Goal: Task Accomplishment & Management: Use online tool/utility

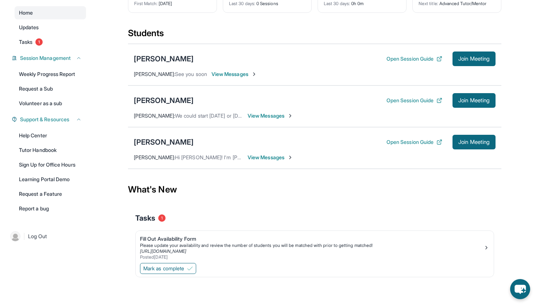
scroll to position [70, 0]
click at [469, 99] on span "Join Meeting" at bounding box center [474, 100] width 31 height 4
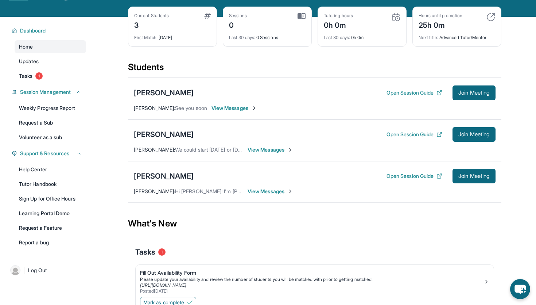
scroll to position [31, 0]
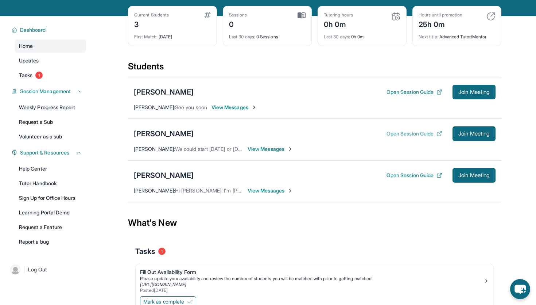
click at [409, 137] on button "Open Session Guide" at bounding box center [415, 133] width 56 height 7
click at [390, 182] on div "Open Session Guide Join Meeting" at bounding box center [441, 175] width 109 height 15
click at [390, 179] on button "Open Session Guide" at bounding box center [415, 175] width 56 height 7
click at [33, 78] on link "Tasks 1" at bounding box center [51, 75] width 72 height 13
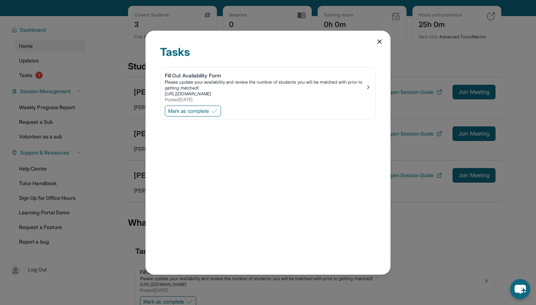
click at [385, 40] on div "Tasks Fill Out Availability Form Please update your availability and review the…" at bounding box center [268, 153] width 245 height 244
click at [379, 40] on icon at bounding box center [380, 42] width 4 height 4
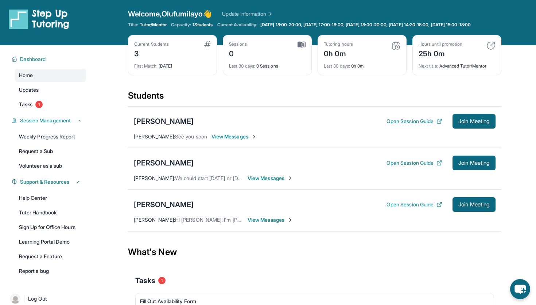
scroll to position [0, 0]
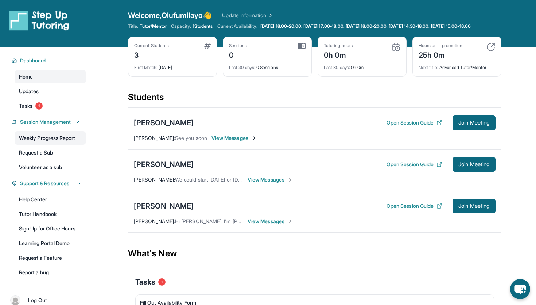
click at [63, 142] on link "Weekly Progress Report" at bounding box center [51, 137] width 72 height 13
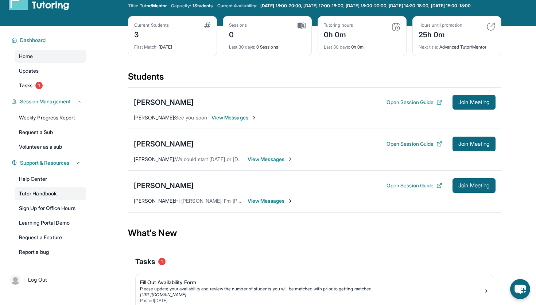
scroll to position [36, 0]
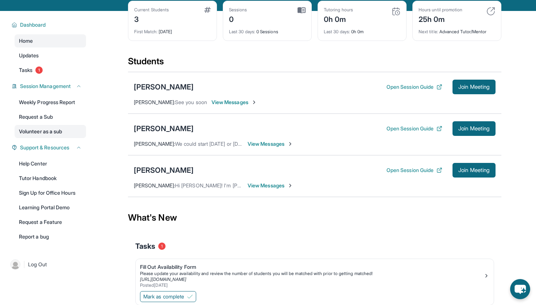
click at [51, 137] on link "Volunteer as a sub" at bounding box center [51, 131] width 72 height 13
